Goal: Use online tool/utility: Use online tool/utility

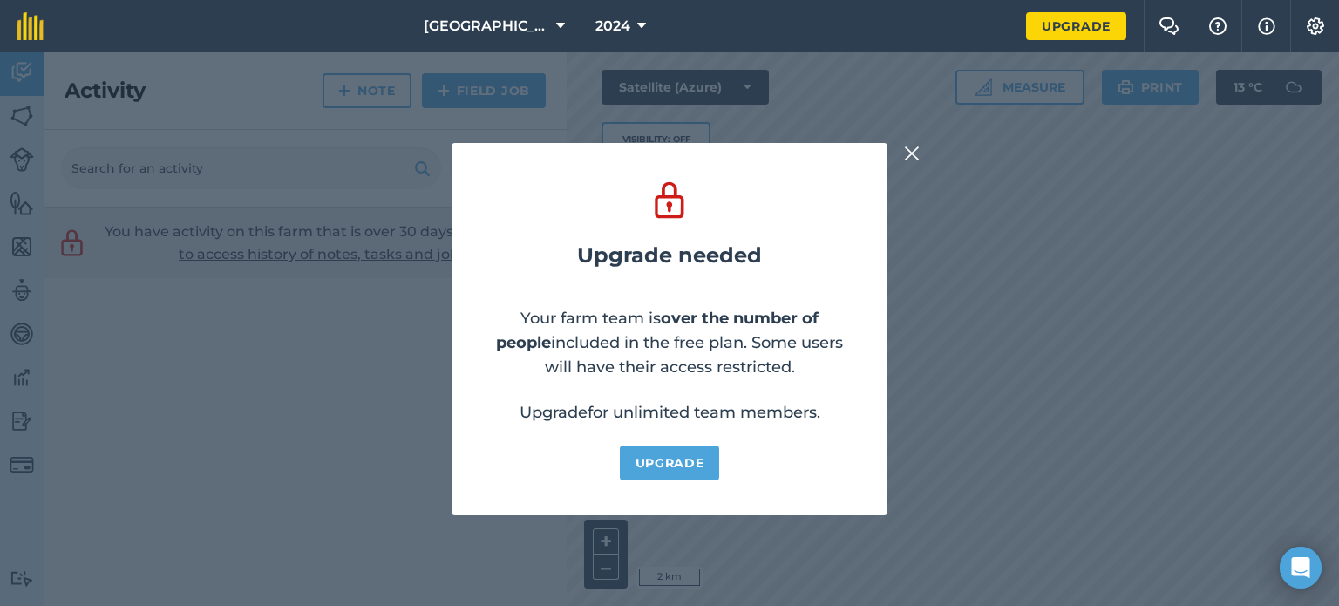
click at [918, 159] on img at bounding box center [912, 153] width 16 height 21
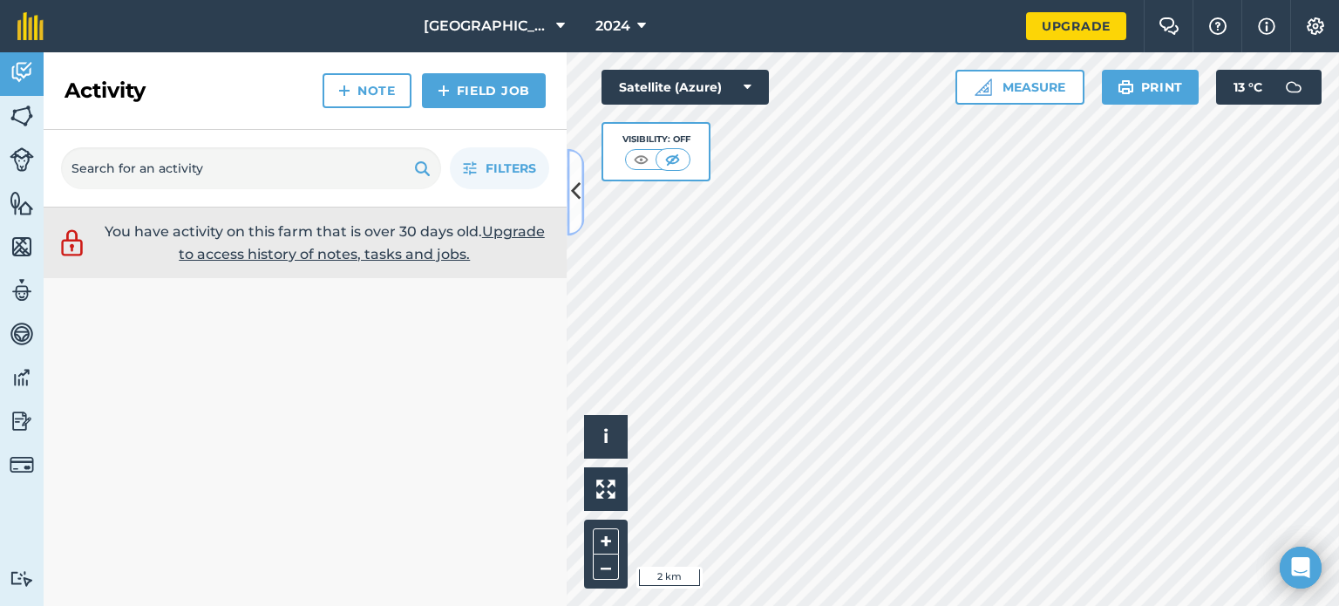
click at [579, 194] on icon at bounding box center [576, 192] width 10 height 31
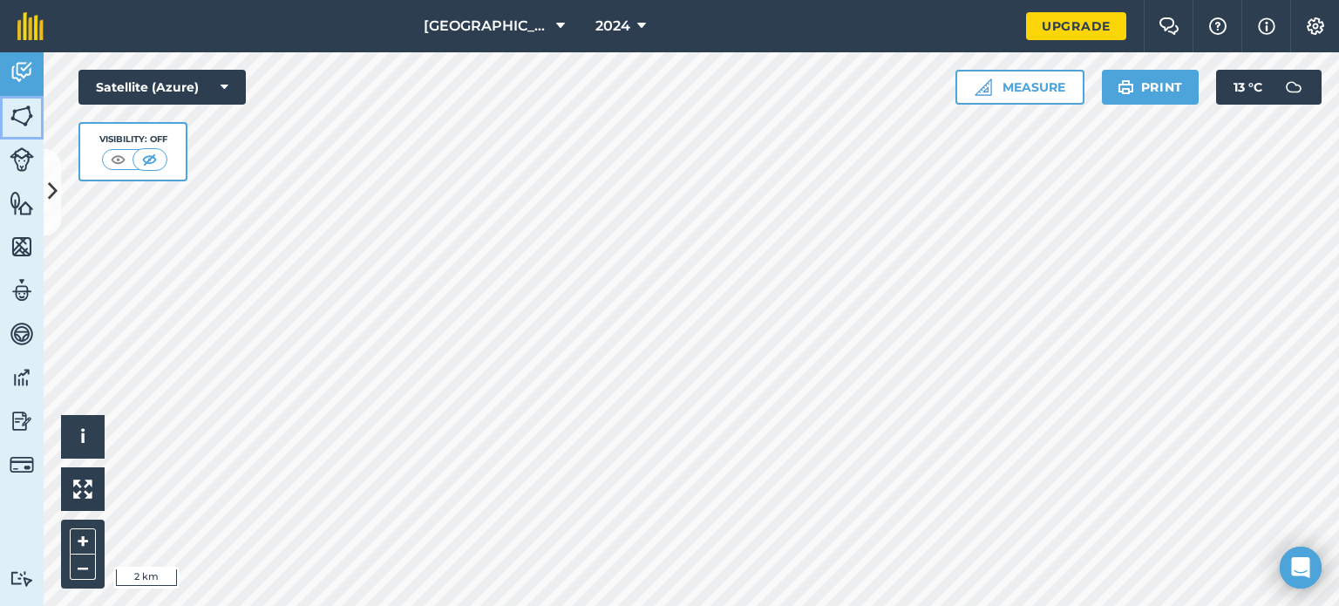
click at [20, 115] on img at bounding box center [22, 116] width 24 height 26
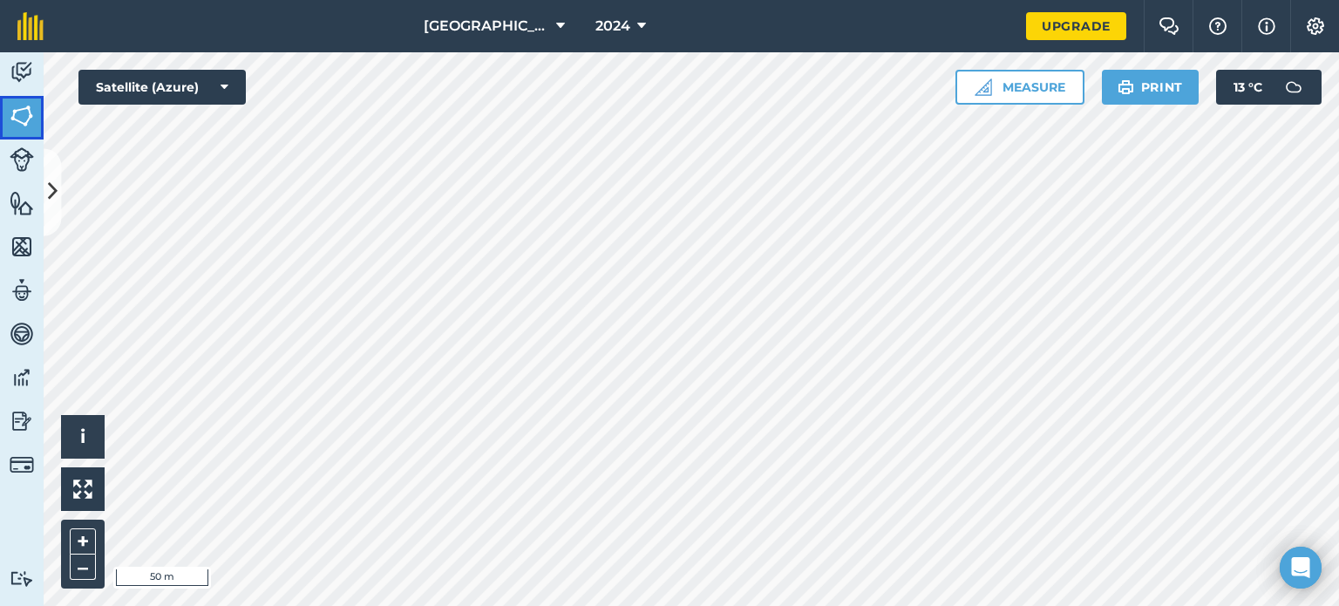
click at [21, 119] on img at bounding box center [22, 116] width 24 height 26
click at [983, 85] on img at bounding box center [983, 86] width 17 height 17
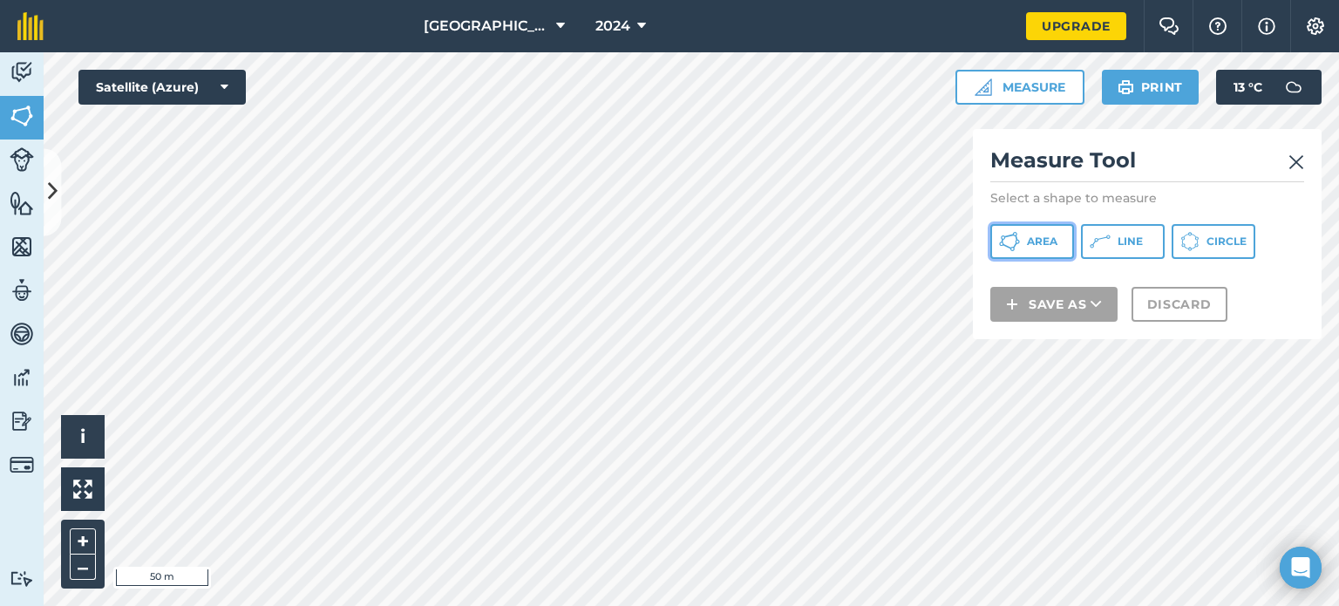
click at [1053, 238] on span "Area" at bounding box center [1042, 241] width 31 height 14
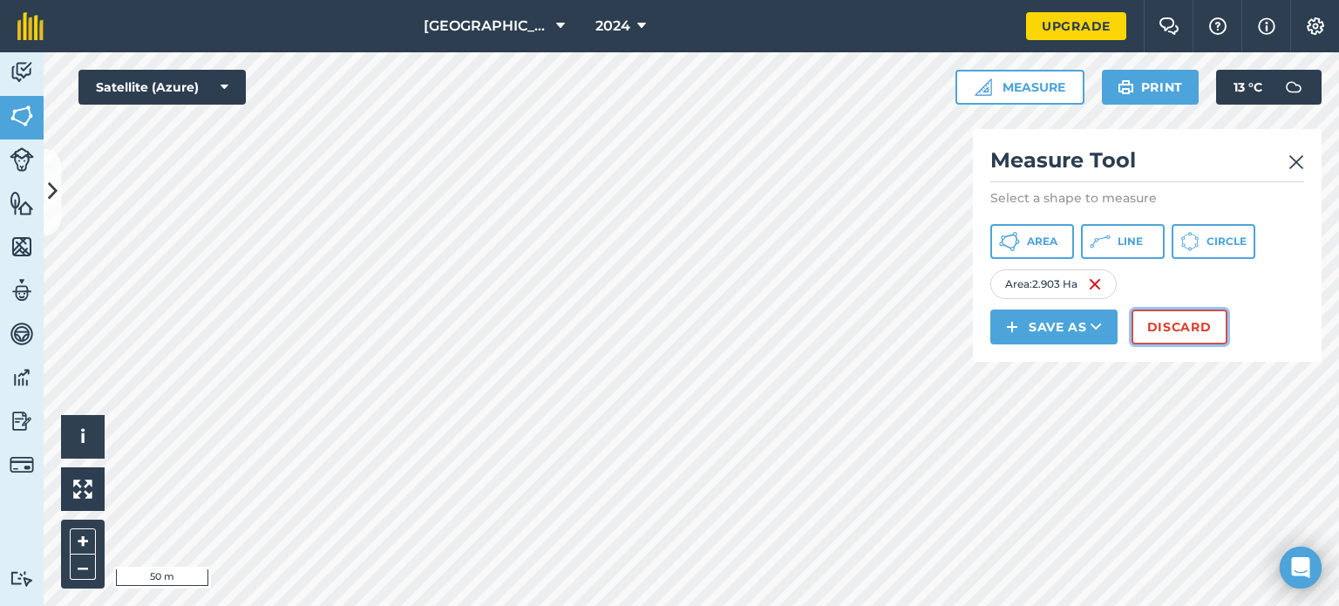
click at [1178, 327] on button "Discard" at bounding box center [1179, 326] width 96 height 35
